Goal: Information Seeking & Learning: Learn about a topic

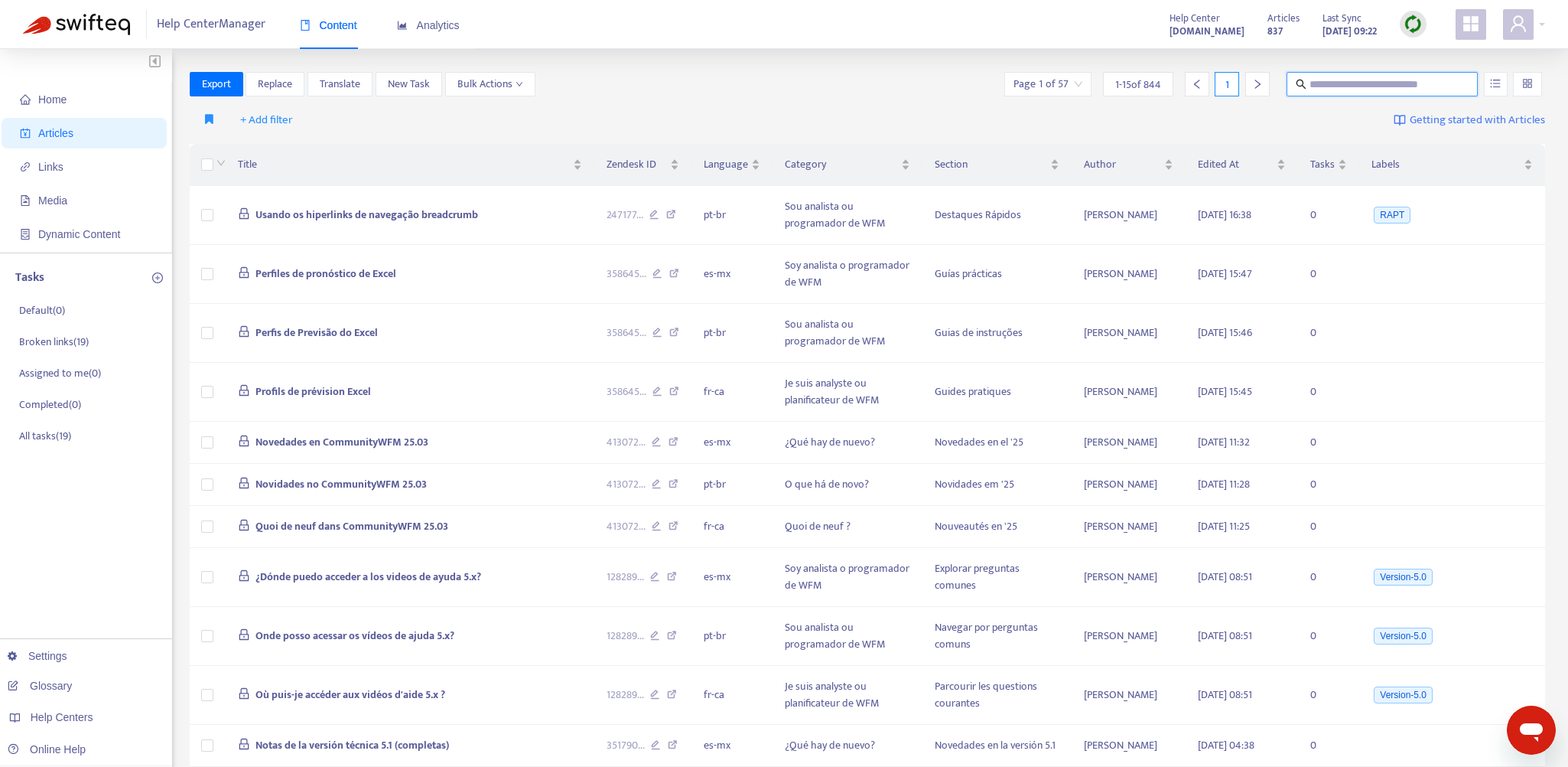
paste input "**********"
type input "**********"
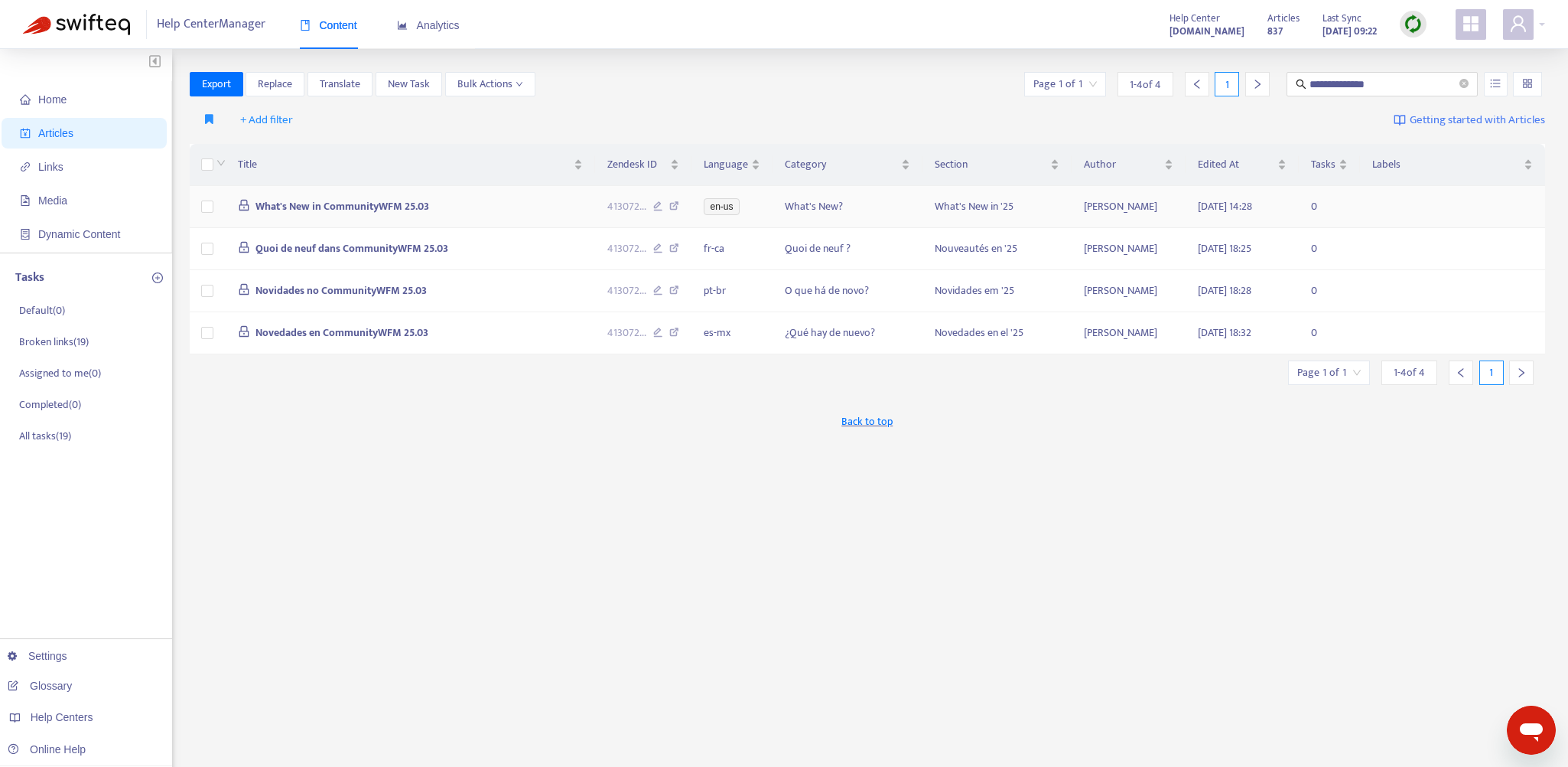
click at [481, 212] on td "What's New in CommunityWFM 25.03" at bounding box center [411, 207] width 370 height 42
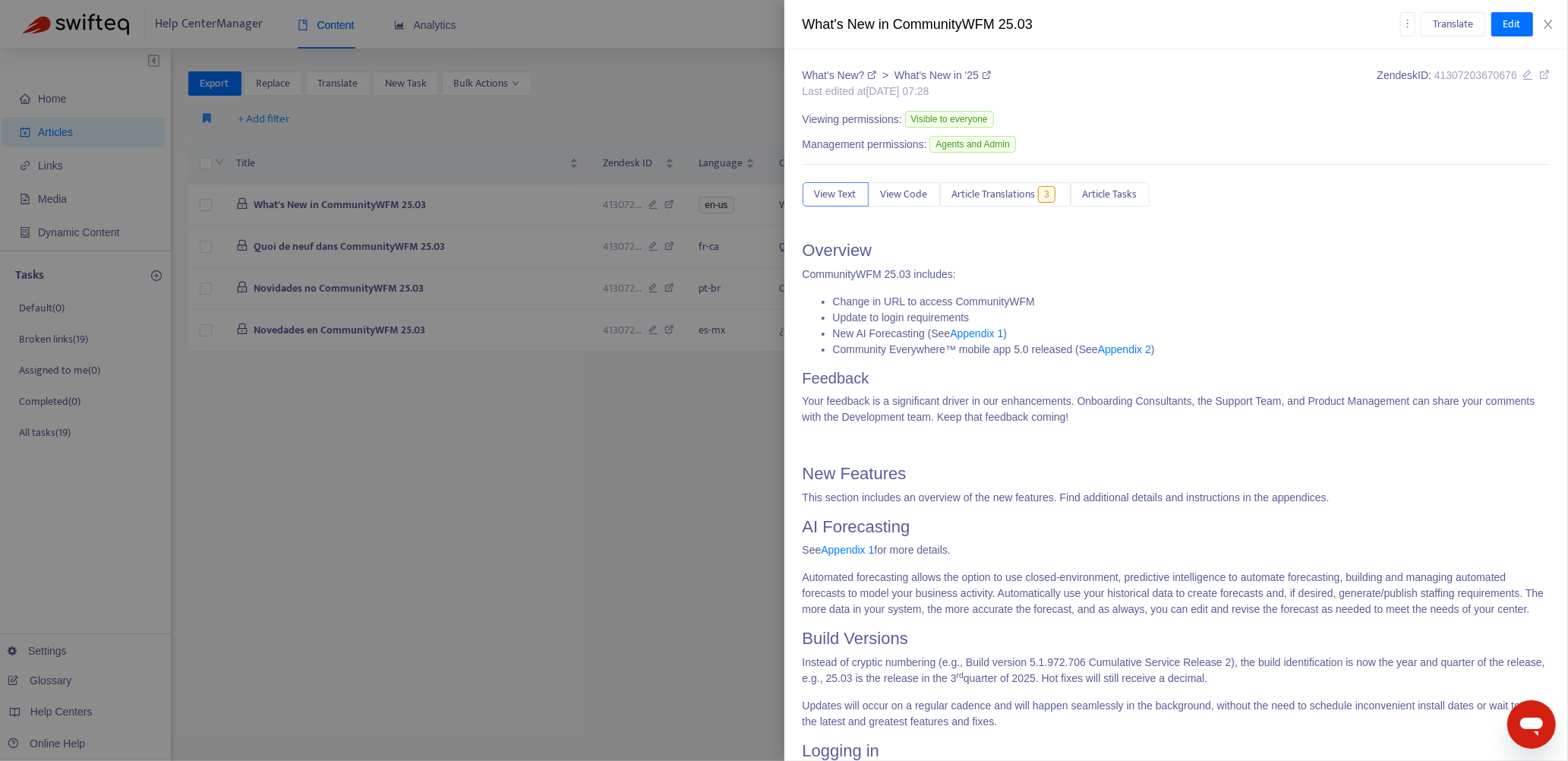
click at [517, 196] on div at bounding box center [784, 380] width 1568 height 761
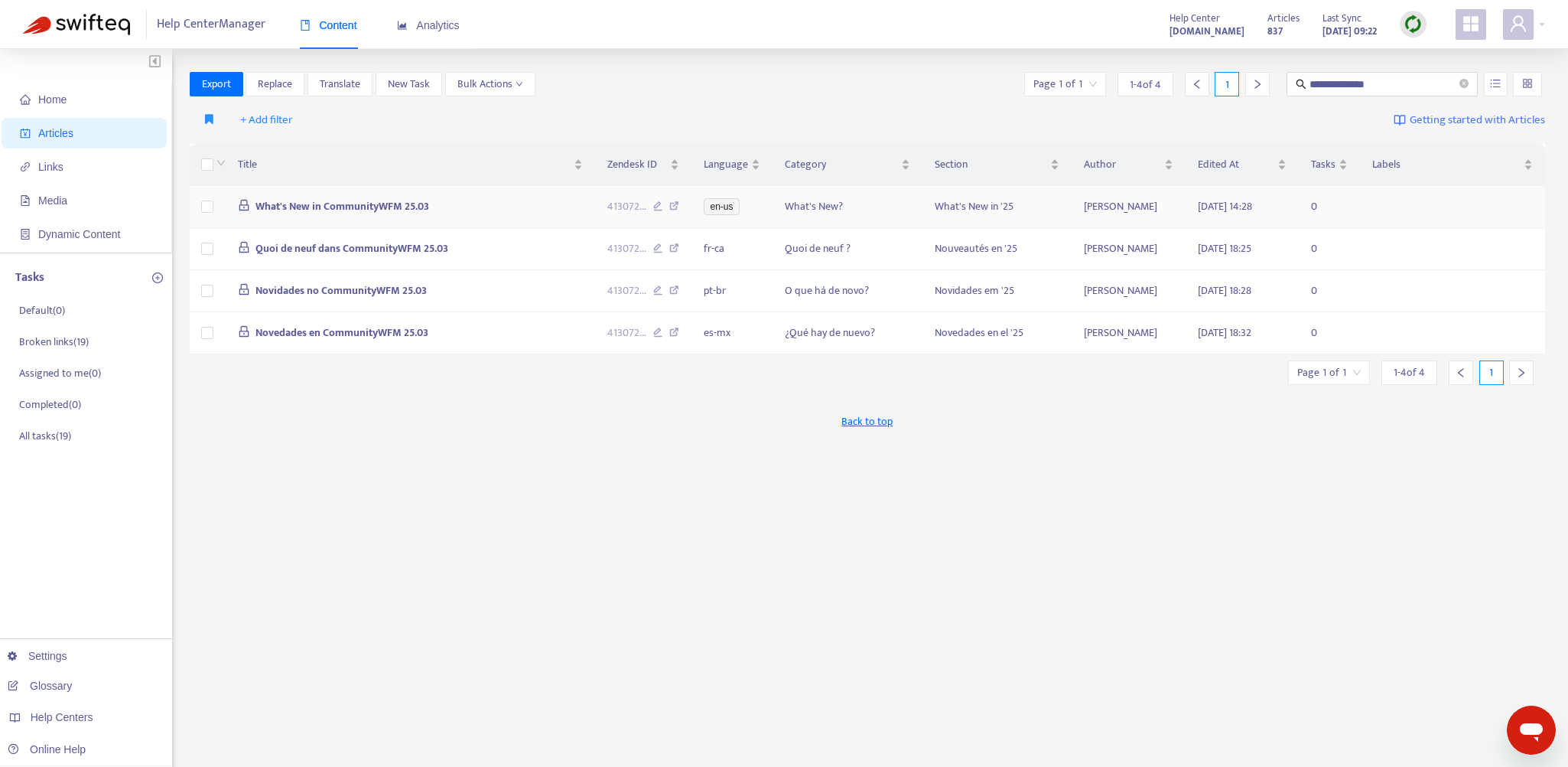
click at [677, 203] on icon at bounding box center [675, 208] width 10 height 14
click at [474, 212] on td "What's New in CommunityWFM 25.03" at bounding box center [411, 207] width 370 height 42
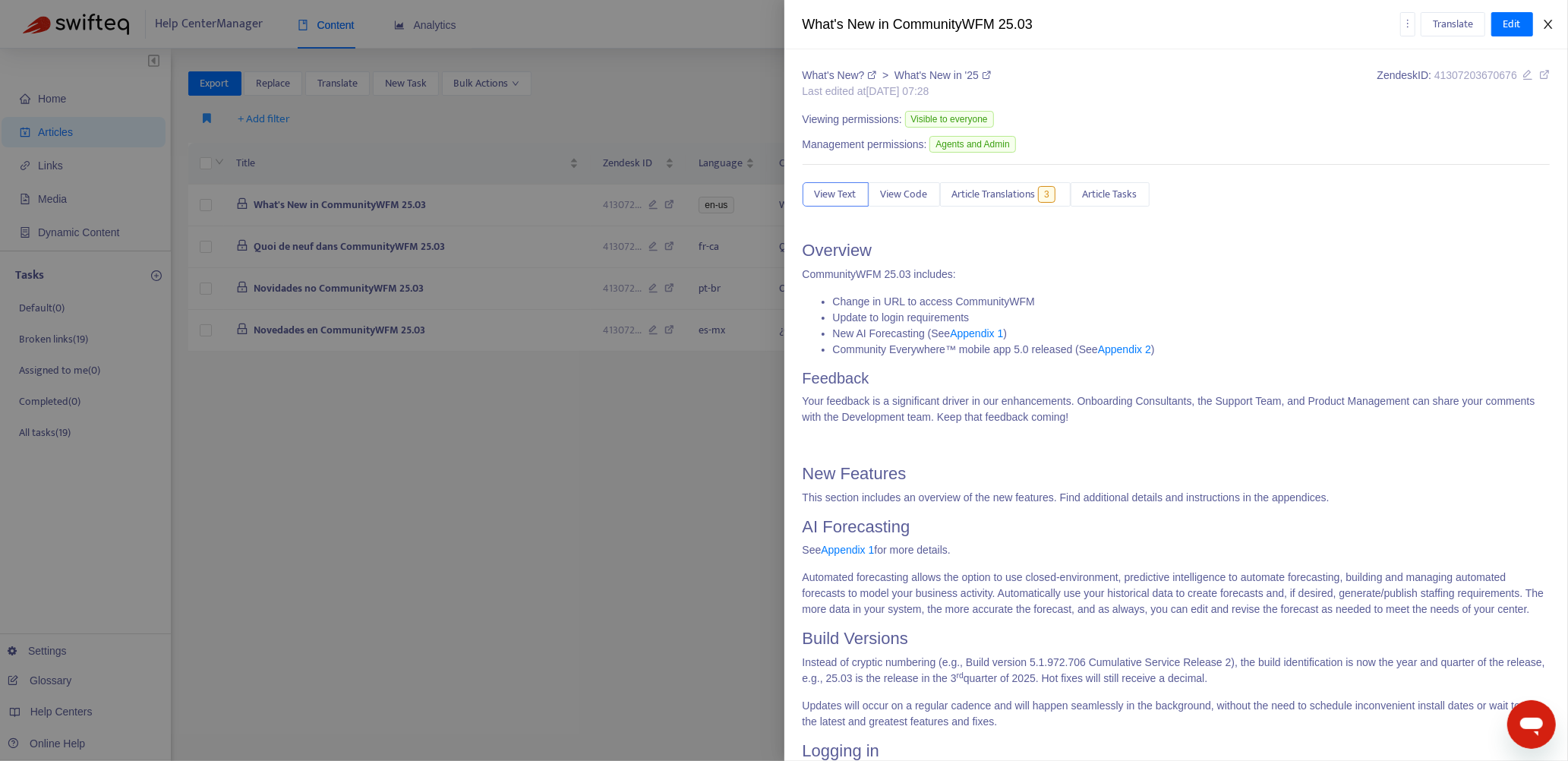
click at [1547, 18] on icon "close" at bounding box center [1548, 24] width 12 height 12
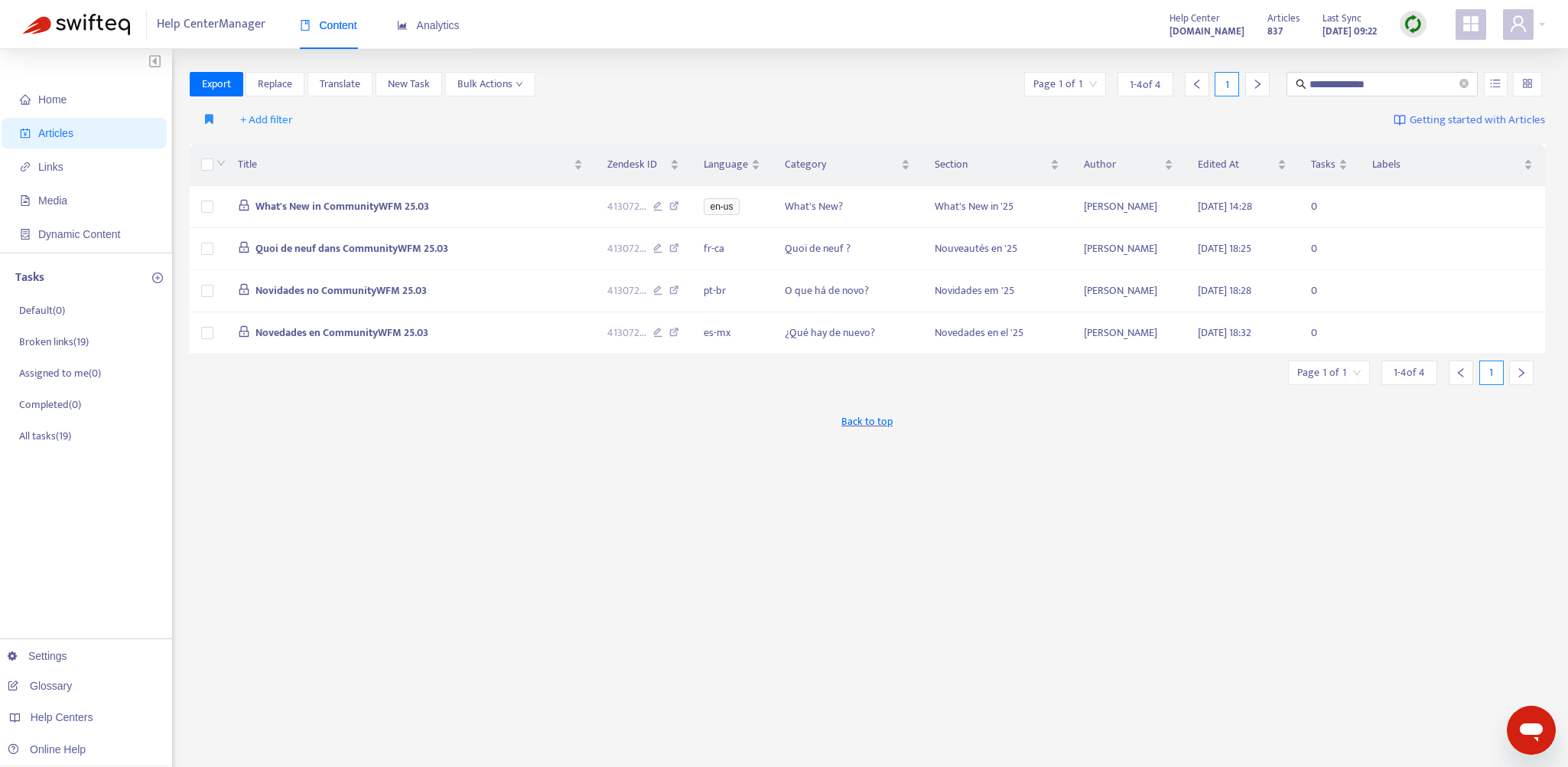
click at [1414, 21] on img at bounding box center [1413, 24] width 19 height 19
click at [1421, 53] on link "Quick Sync" at bounding box center [1444, 56] width 65 height 18
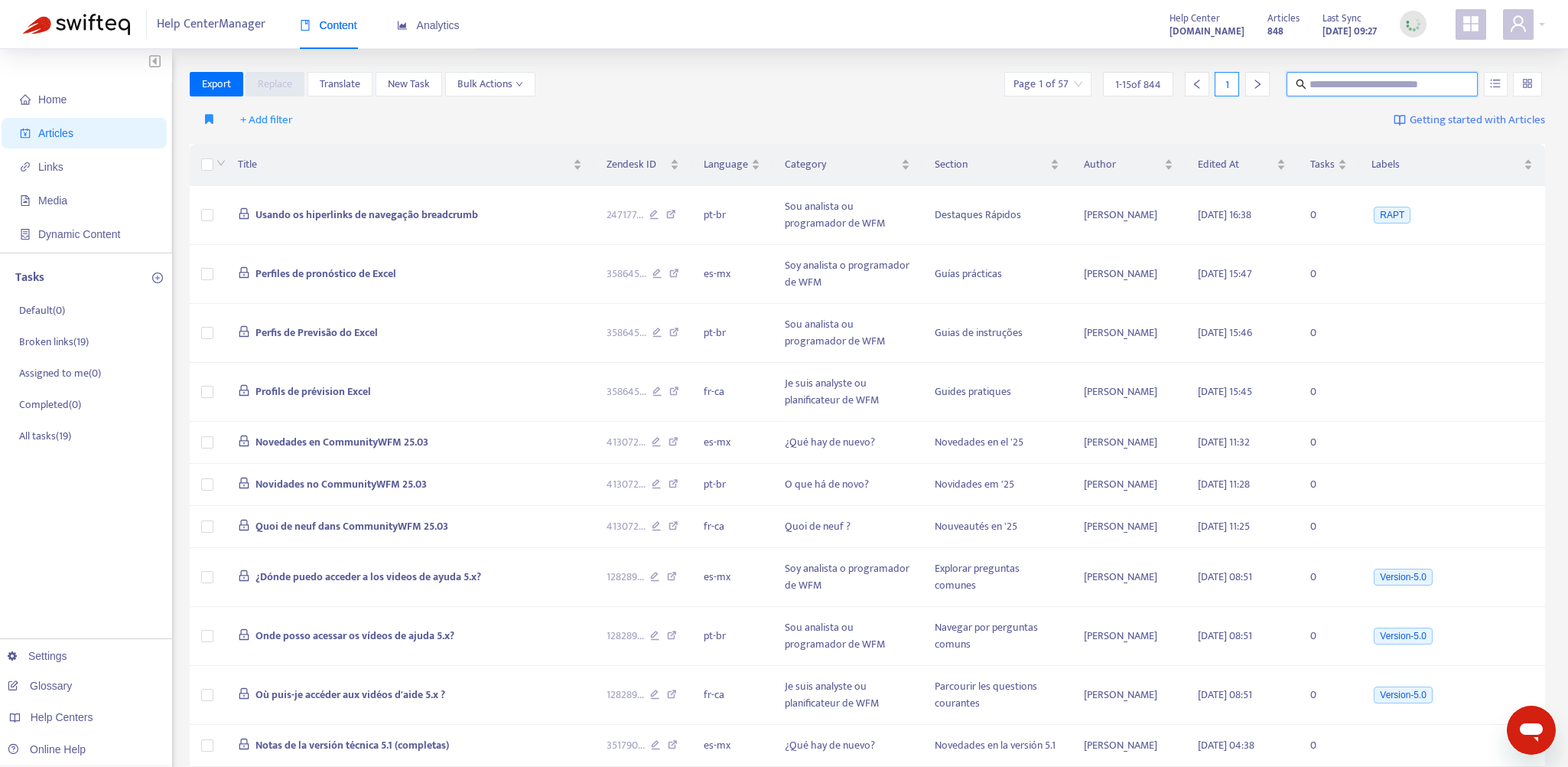
drag, startPoint x: 1358, startPoint y: 81, endPoint x: 652, endPoint y: 46, distance: 706.9
click at [841, 72] on div "Export Replace Translate New Task Bulk Actions Page 1 of 57 1 - 15 of 844 1" at bounding box center [867, 84] width 1356 height 24
